Goal: Check status: Check status

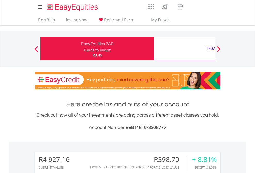
scroll to position [50, 81]
click at [84, 49] on div "Funds to invest:" at bounding box center [97, 50] width 27 height 5
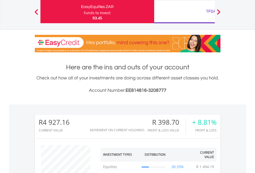
click at [185, 12] on div "TFSA" at bounding box center [212, 11] width 108 height 7
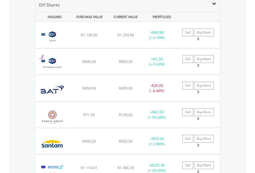
scroll to position [499, 0]
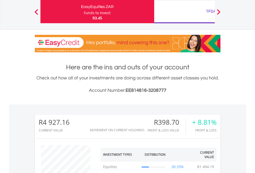
scroll to position [50, 81]
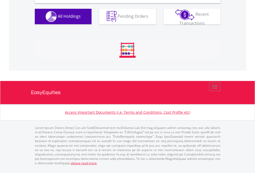
scroll to position [499, 0]
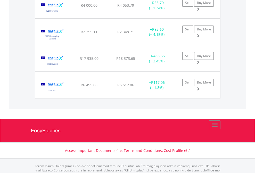
scroll to position [37, 0]
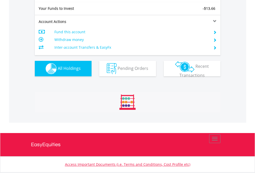
scroll to position [574, 0]
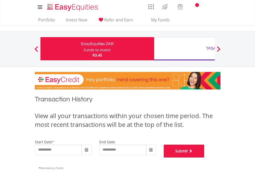
click at [205, 158] on button "Submit" at bounding box center [184, 151] width 41 height 13
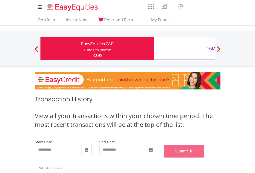
scroll to position [209, 0]
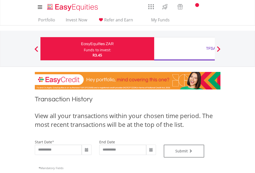
click at [185, 49] on div "TFSA" at bounding box center [212, 48] width 108 height 7
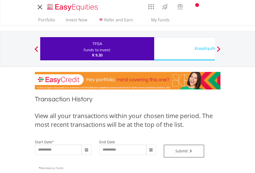
type input "**********"
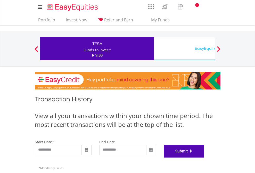
click at [205, 158] on button "Submit" at bounding box center [184, 151] width 41 height 13
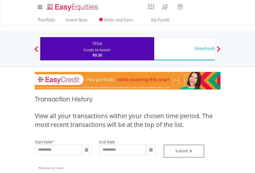
click at [185, 49] on div "EasyEquities USD" at bounding box center [212, 48] width 108 height 7
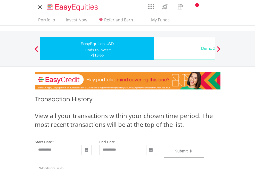
type input "**********"
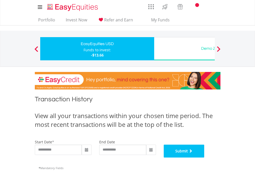
click at [205, 158] on button "Submit" at bounding box center [184, 151] width 41 height 13
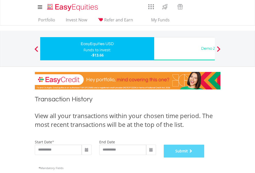
scroll to position [209, 0]
